Goal: Task Accomplishment & Management: Use online tool/utility

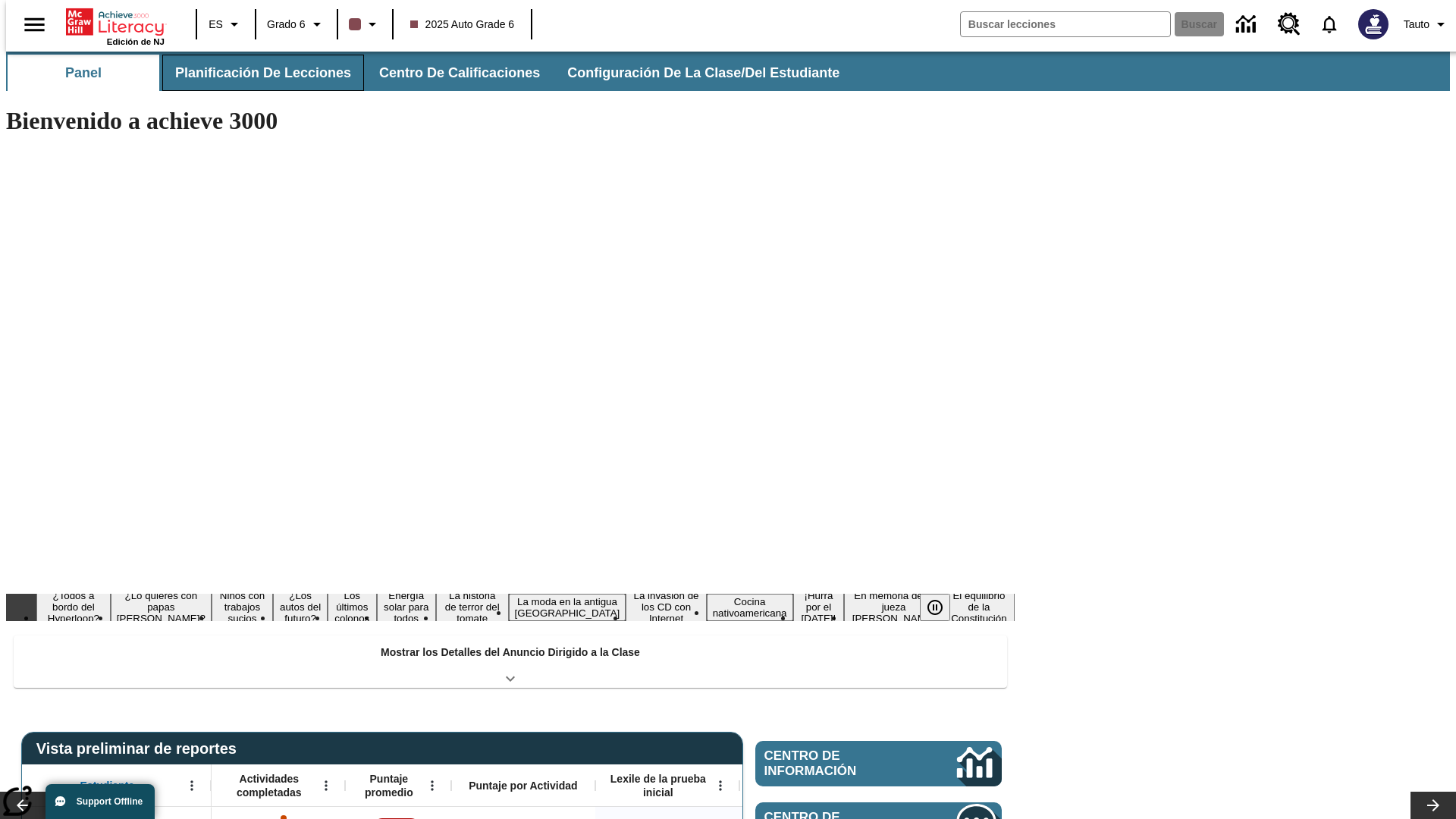
click at [254, 73] on button "Planificación de lecciones" at bounding box center [263, 73] width 201 height 36
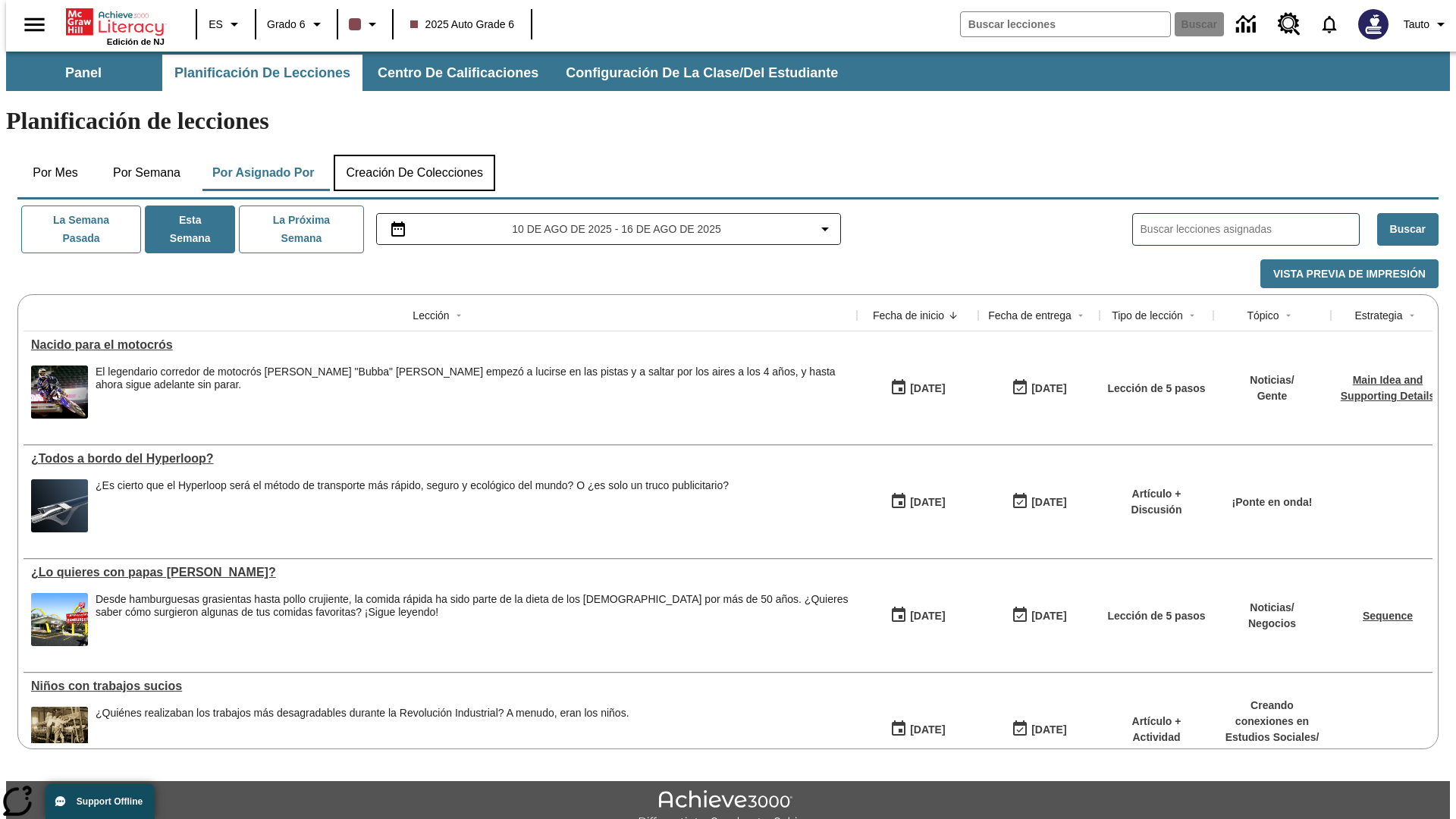
click at [414, 154] on button "Creación de colecciones" at bounding box center [414, 173] width 162 height 36
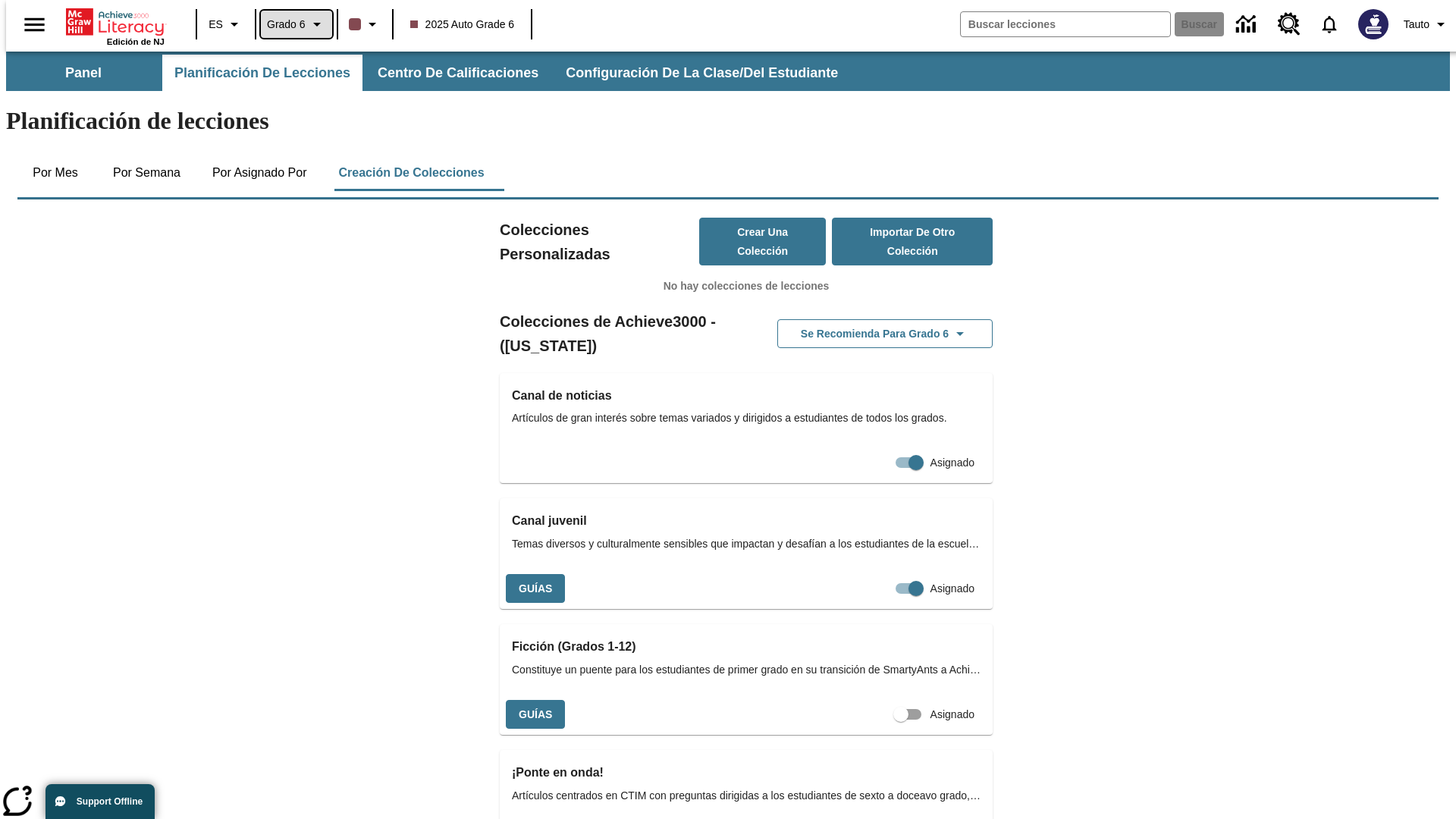
click at [291, 24] on span "Grado 6" at bounding box center [286, 24] width 39 height 16
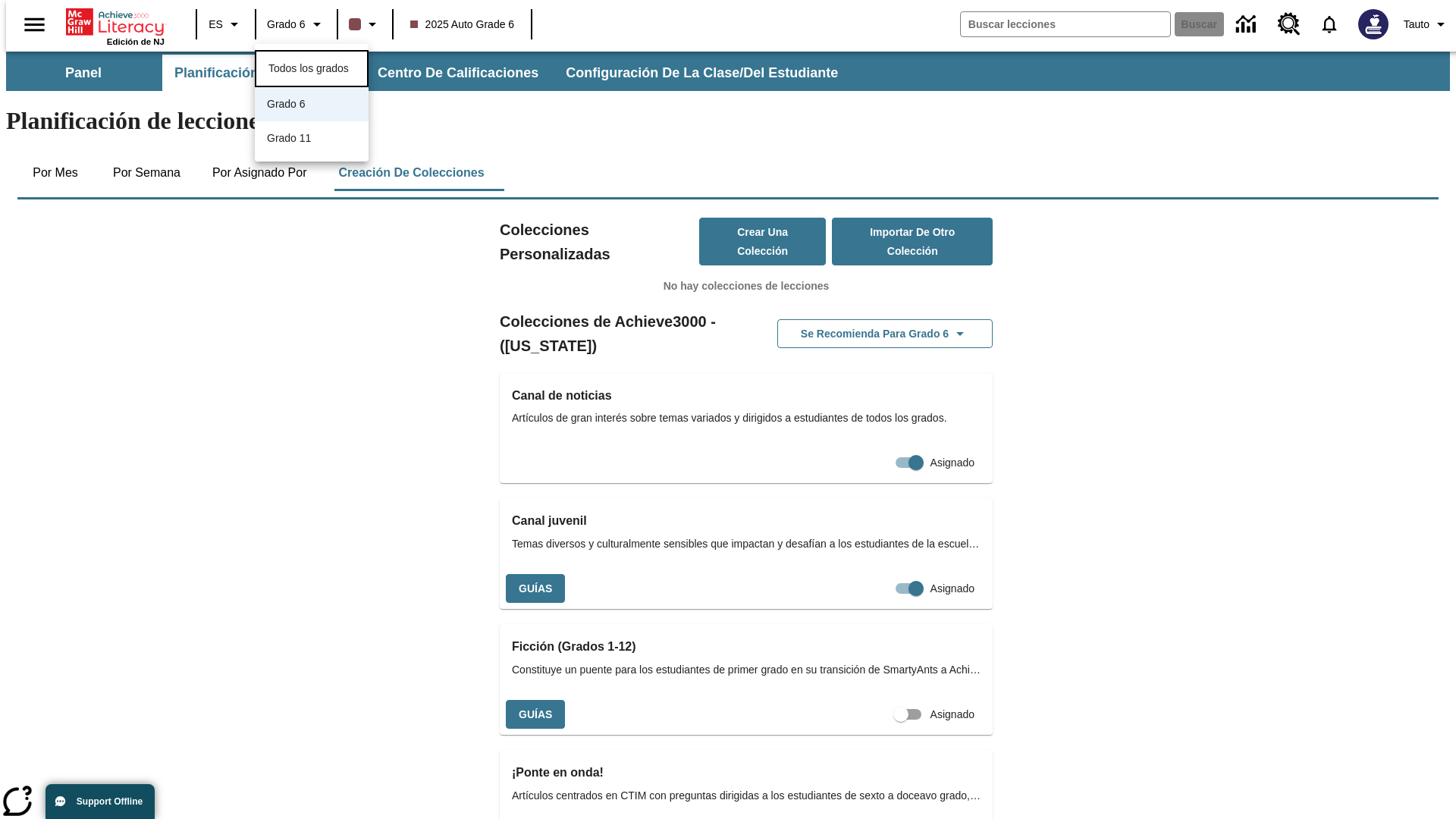
click at [312, 67] on span "Todos los grados" at bounding box center [308, 68] width 80 height 12
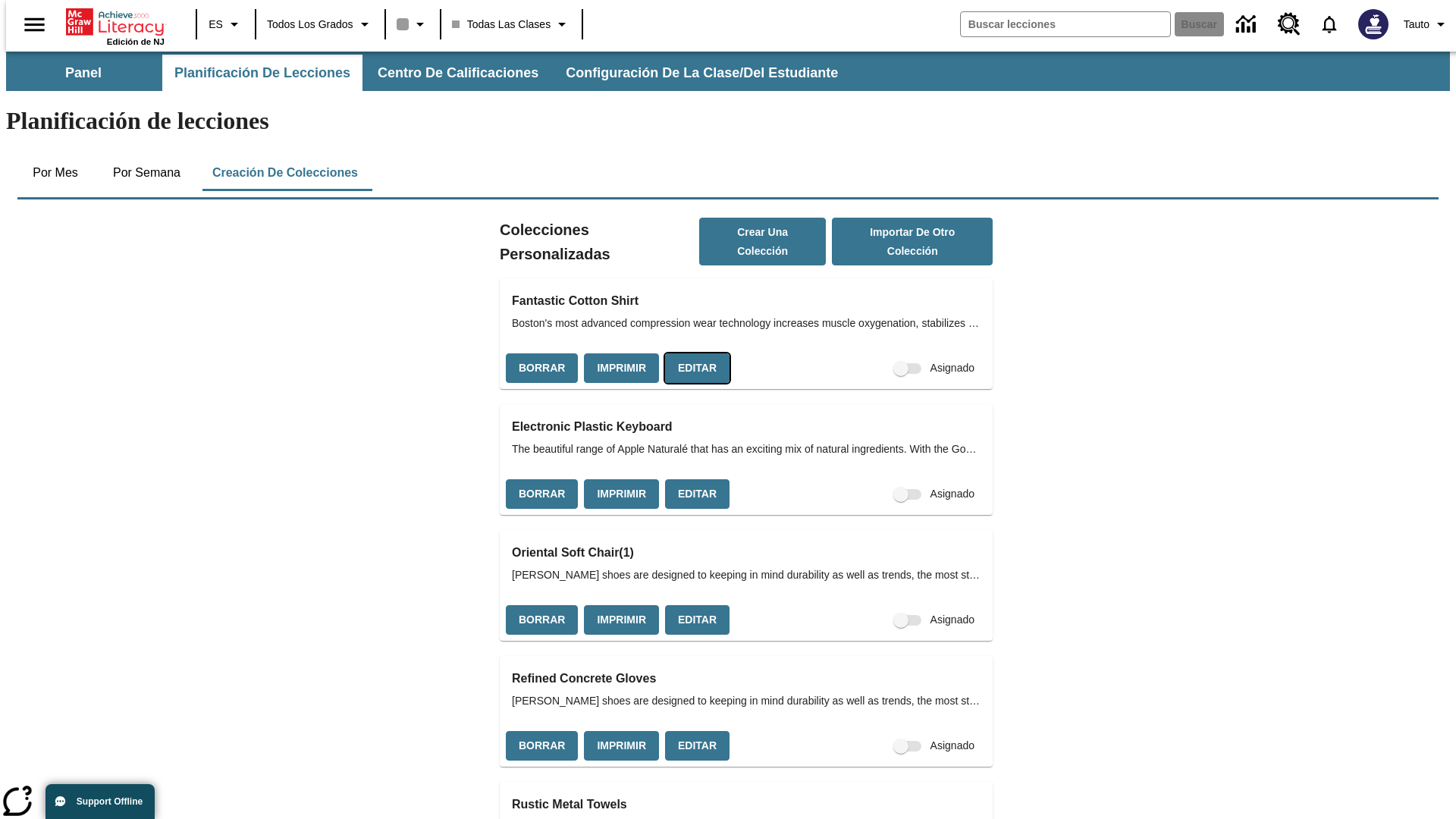
click at [693, 353] on button "Editar" at bounding box center [697, 368] width 64 height 30
